Goal: Task Accomplishment & Management: Manage account settings

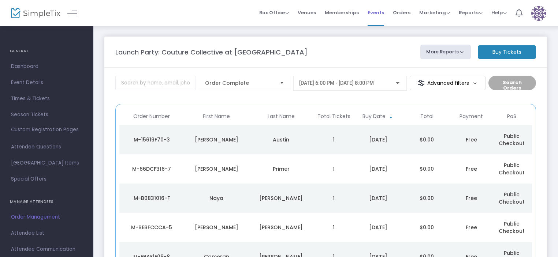
click at [376, 21] on span "Events" at bounding box center [376, 12] width 16 height 19
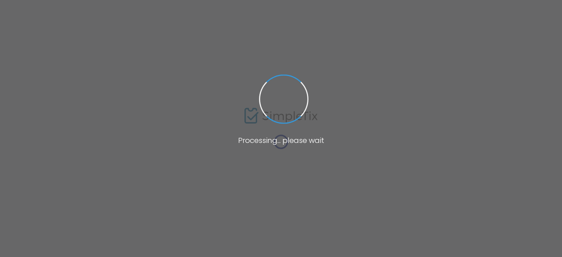
type input "1) Custom Event Draft to Explore Features"
type textarea "Air plant four loko twee, banh mi nisi listicle dolore locavore flexitarian 8-b…"
checkbox input "true"
type input "stephen.mcdaniel@brooksmuseum.org"
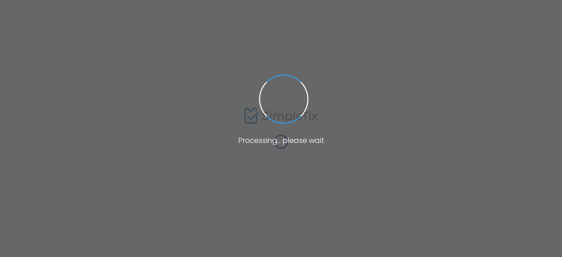
type input "Meow! err... Buy Now!"
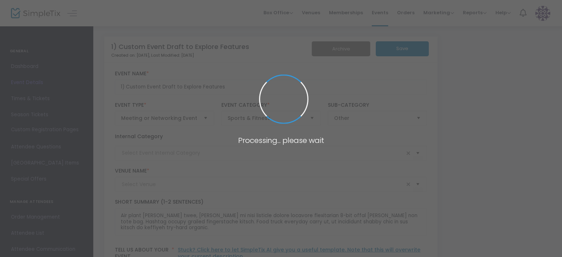
type input "Community & Connection"
type input "More info coming"
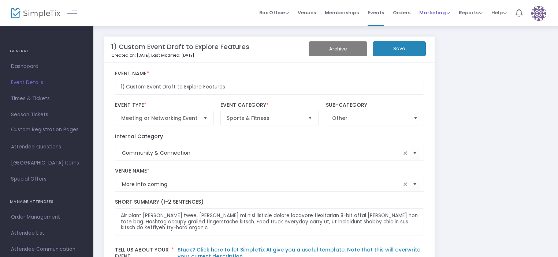
click at [431, 10] on span "Marketing" at bounding box center [434, 12] width 31 height 7
drag, startPoint x: 346, startPoint y: 11, endPoint x: 310, endPoint y: 31, distance: 40.8
click at [350, 11] on span "Memberships" at bounding box center [342, 12] width 34 height 19
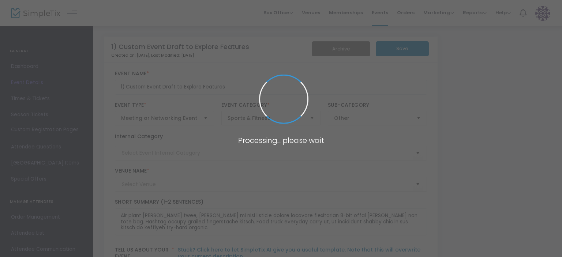
type input "Community & Connection"
type input "More info coming"
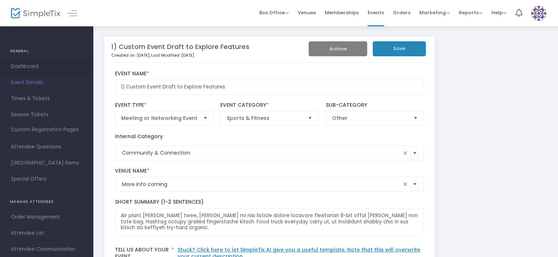
click at [38, 64] on span "Dashboard" at bounding box center [46, 67] width 71 height 10
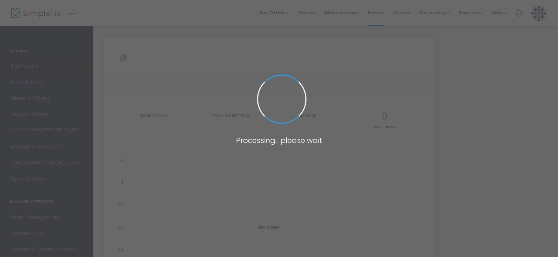
type input "https://www.simpletix.com/e/1-custom-event-draft-to-explore-features-tickets-22…"
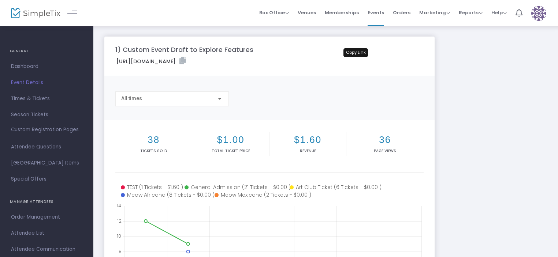
click at [186, 58] on icon at bounding box center [182, 60] width 7 height 7
